Goal: Browse casually

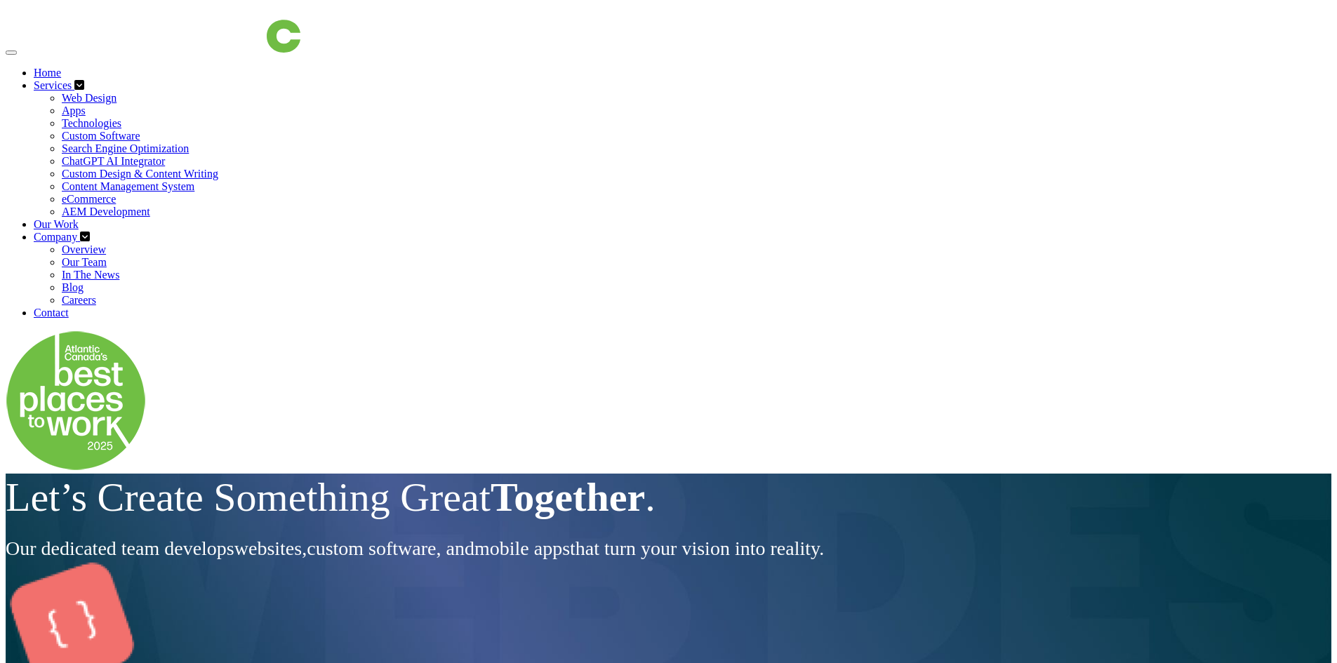
click at [486, 559] on div "Let’s Create Something Great Together . Our dedicated team develops websites , …" at bounding box center [669, 518] width 1326 height 88
